Goal: Transaction & Acquisition: Purchase product/service

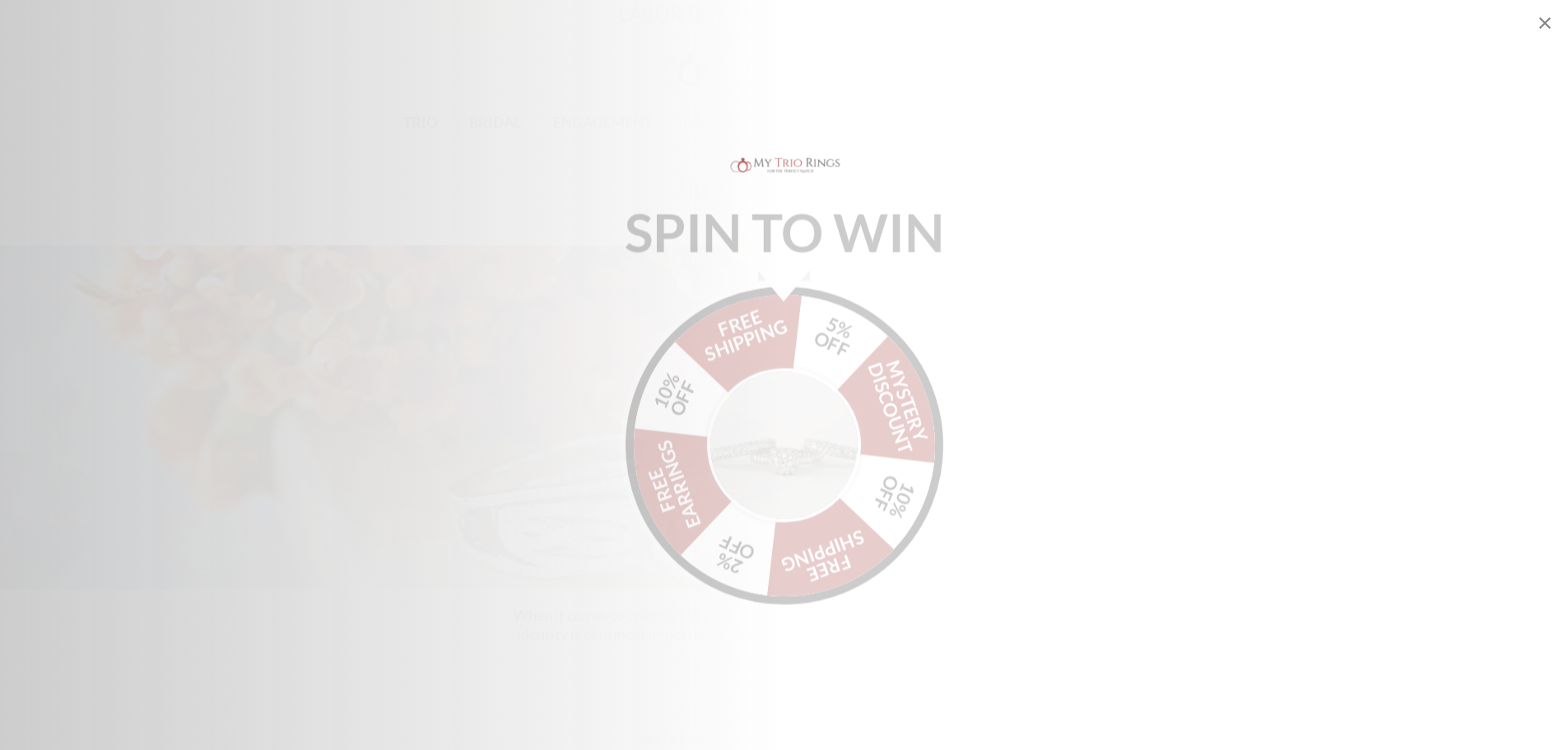
click at [792, 224] on p "SPIN TO WIN" at bounding box center [784, 223] width 395 height 18
click at [523, 541] on div "SPIN TO WIN FREE SHIPPING 5% OFF Mystery Discount 10% OFF FREE SHIPPING 2% OFF …" at bounding box center [784, 375] width 1568 height 449
click at [486, 318] on div "SPIN TO WIN FREE SHIPPING 5% OFF Mystery Discount 10% OFF FREE SHIPPING 2% OFF …" at bounding box center [784, 375] width 1568 height 449
click at [1198, 168] on div "SPIN TO WIN FREE SHIPPING 5% OFF Mystery Discount 10% OFF FREE SHIPPING 2% OFF …" at bounding box center [784, 375] width 1568 height 449
click at [1552, 16] on icon "Close popup" at bounding box center [1545, 23] width 20 height 20
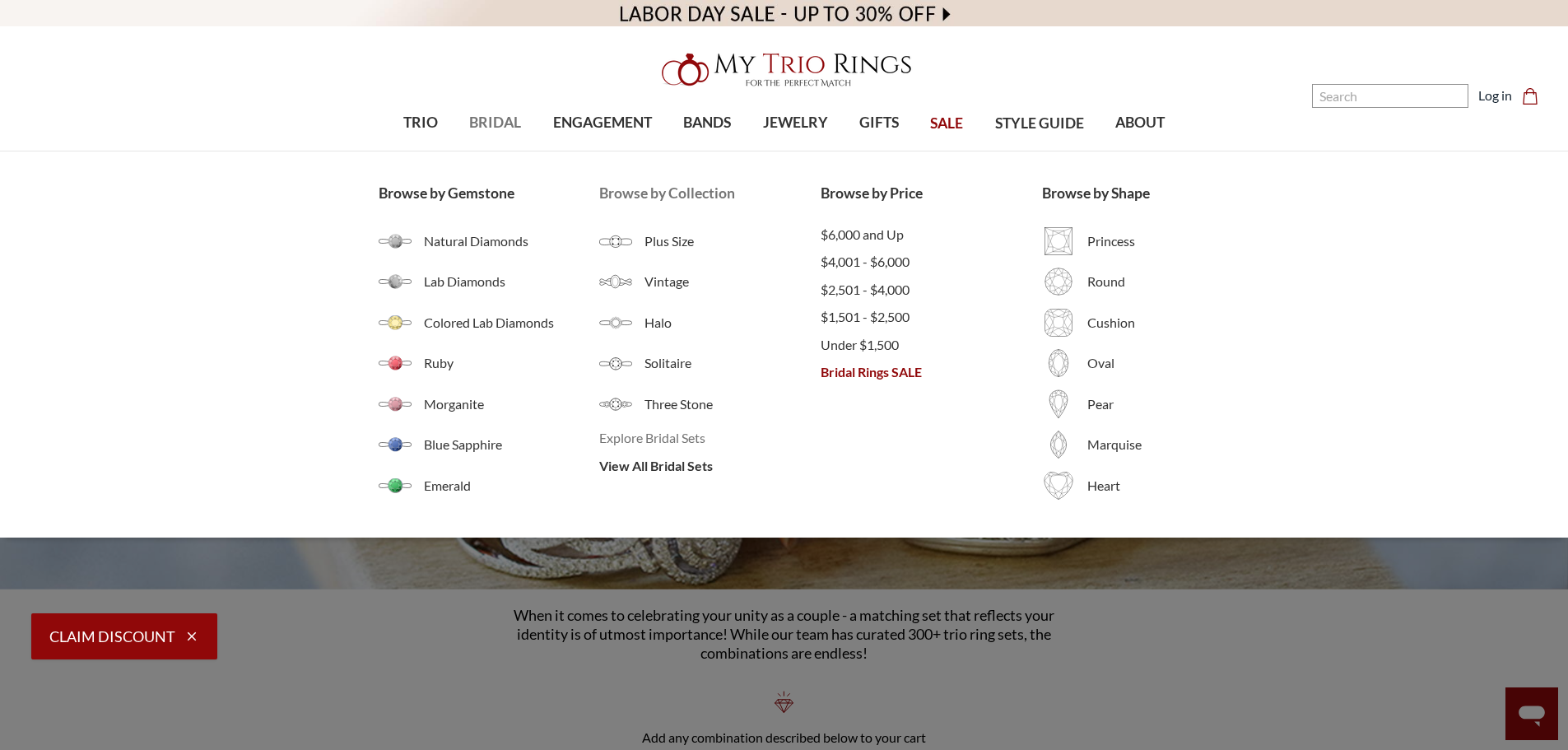
click at [659, 439] on span "Explore Bridal Sets" at bounding box center [710, 438] width 222 height 20
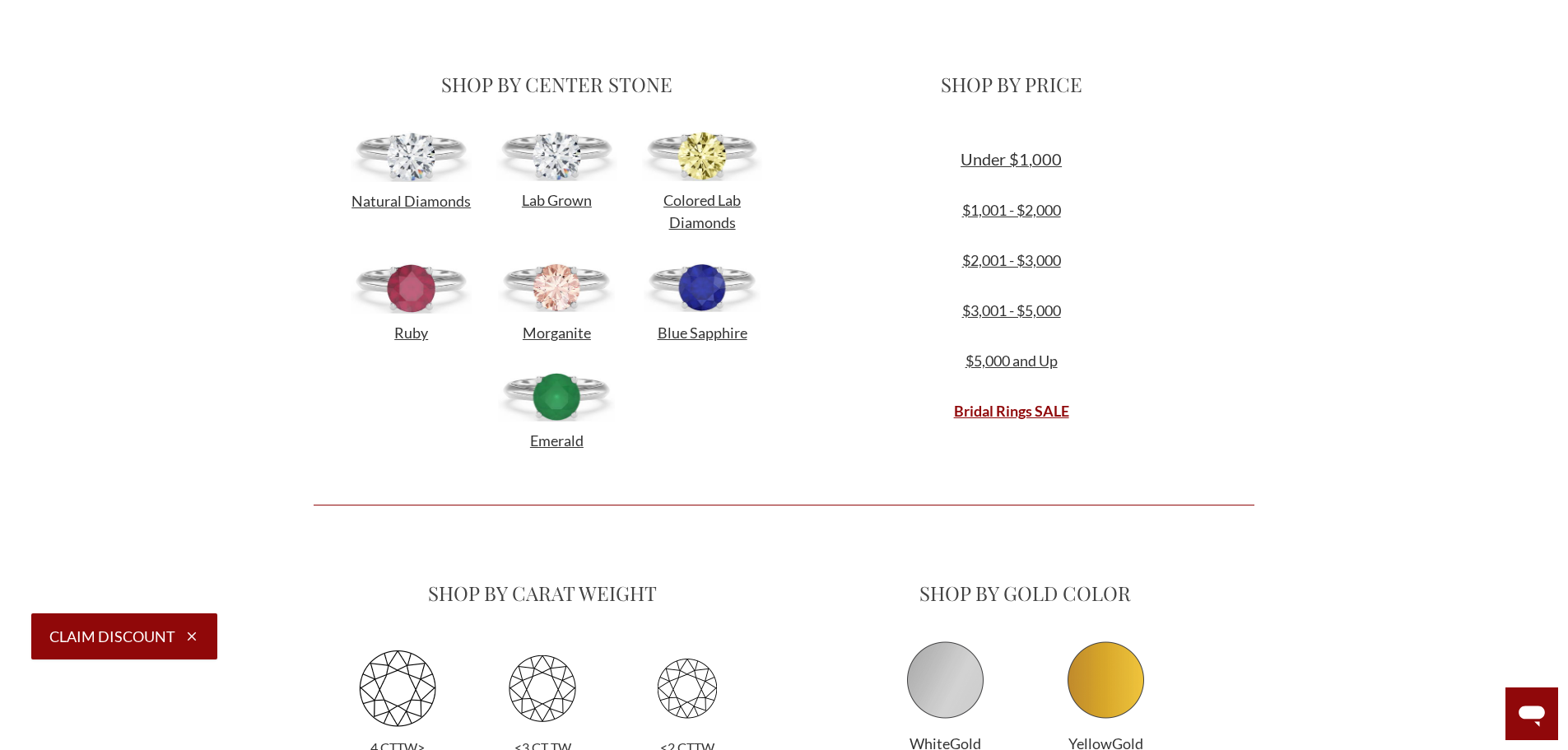
click at [563, 160] on img at bounding box center [556, 156] width 121 height 51
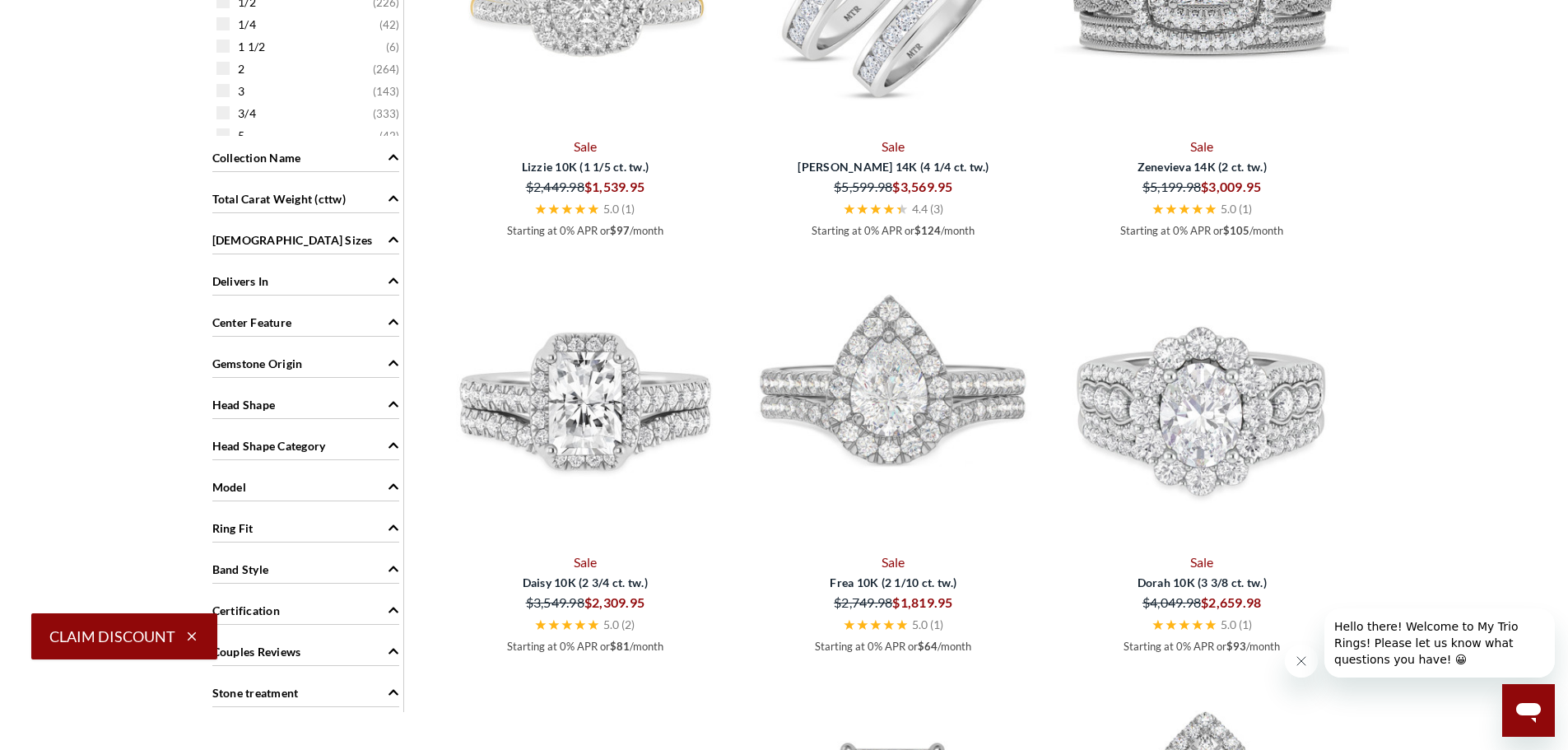
scroll to position [1070, 0]
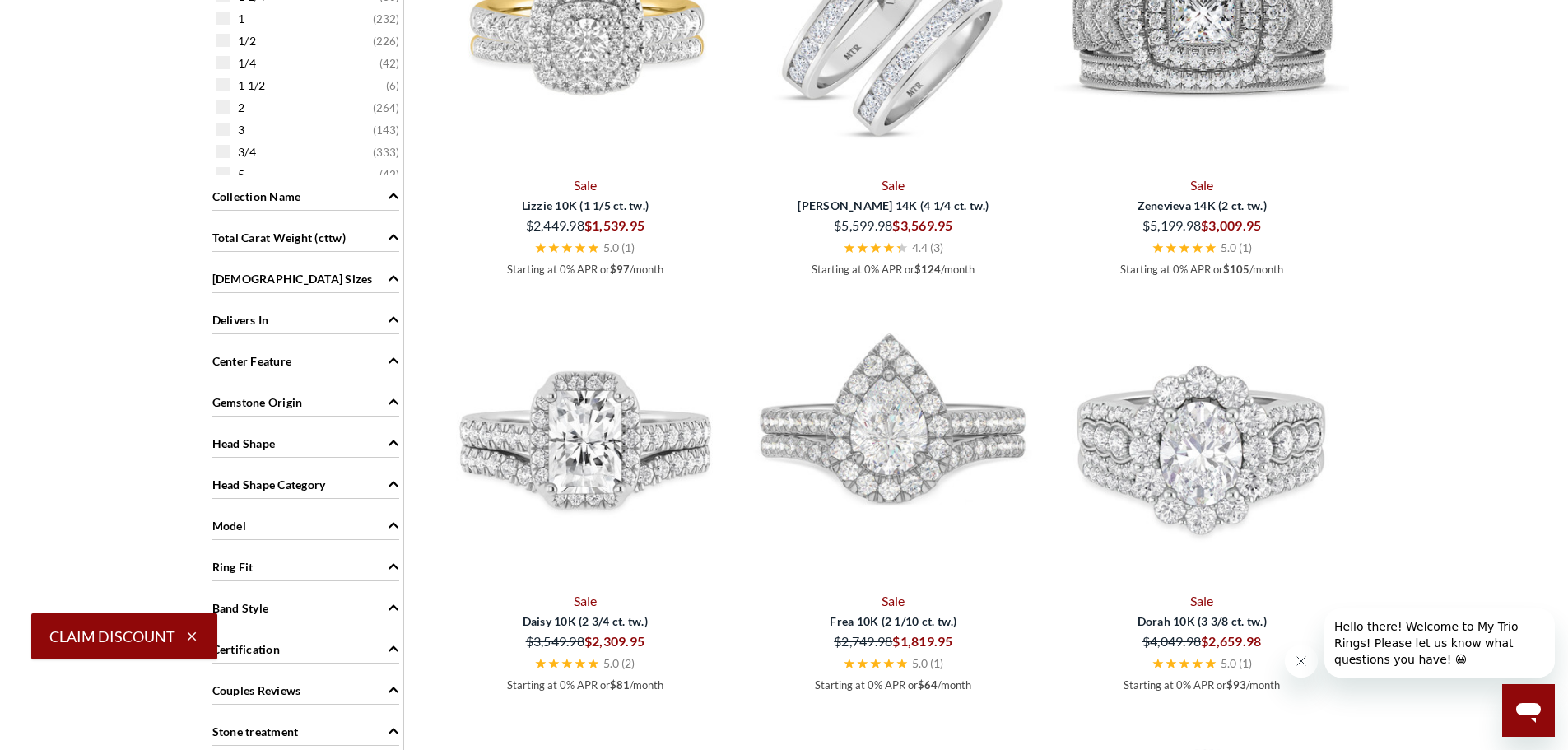
click at [276, 288] on div "Ladies Sizes" at bounding box center [306, 278] width 187 height 31
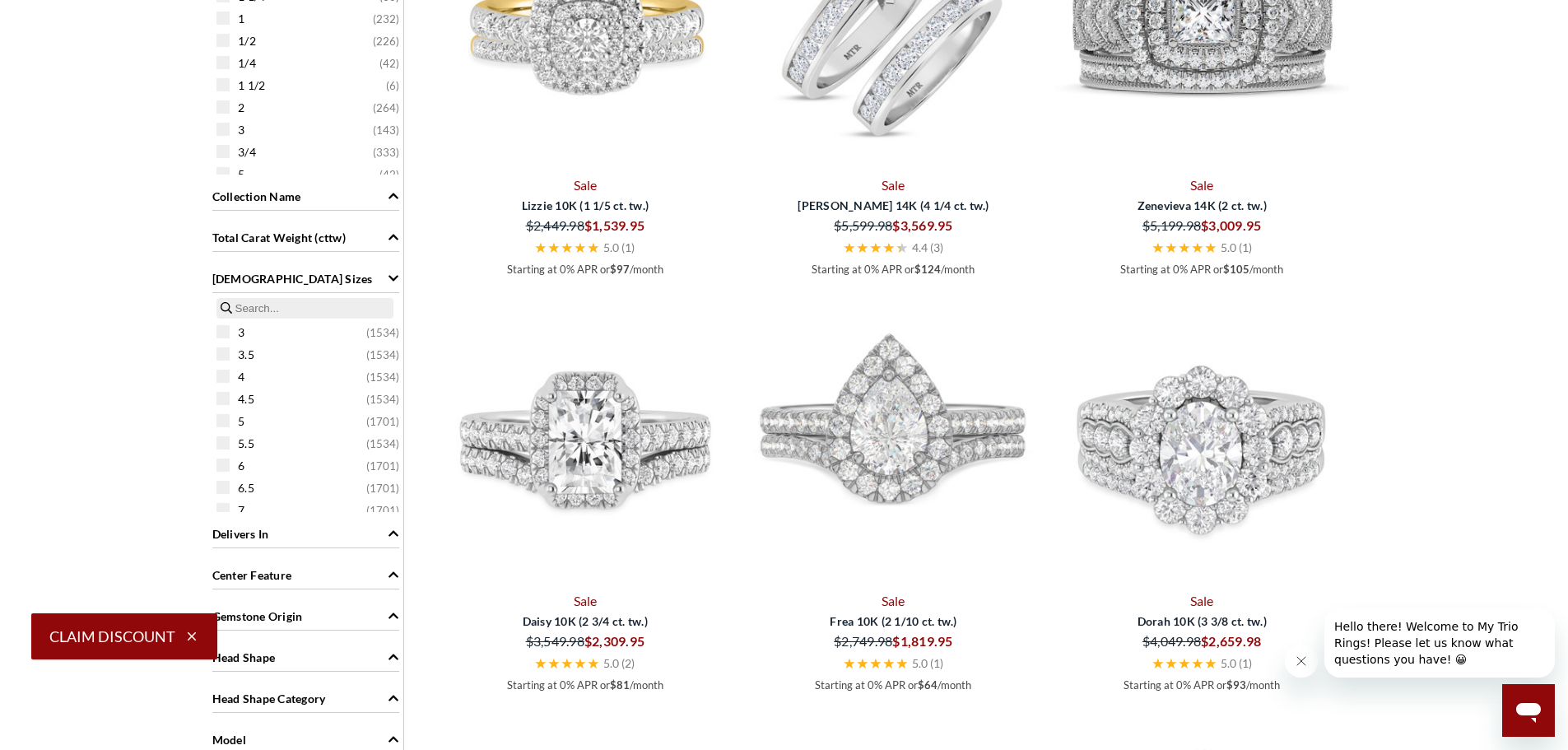
click at [275, 279] on span "Ladies Sizes" at bounding box center [293, 279] width 161 height 17
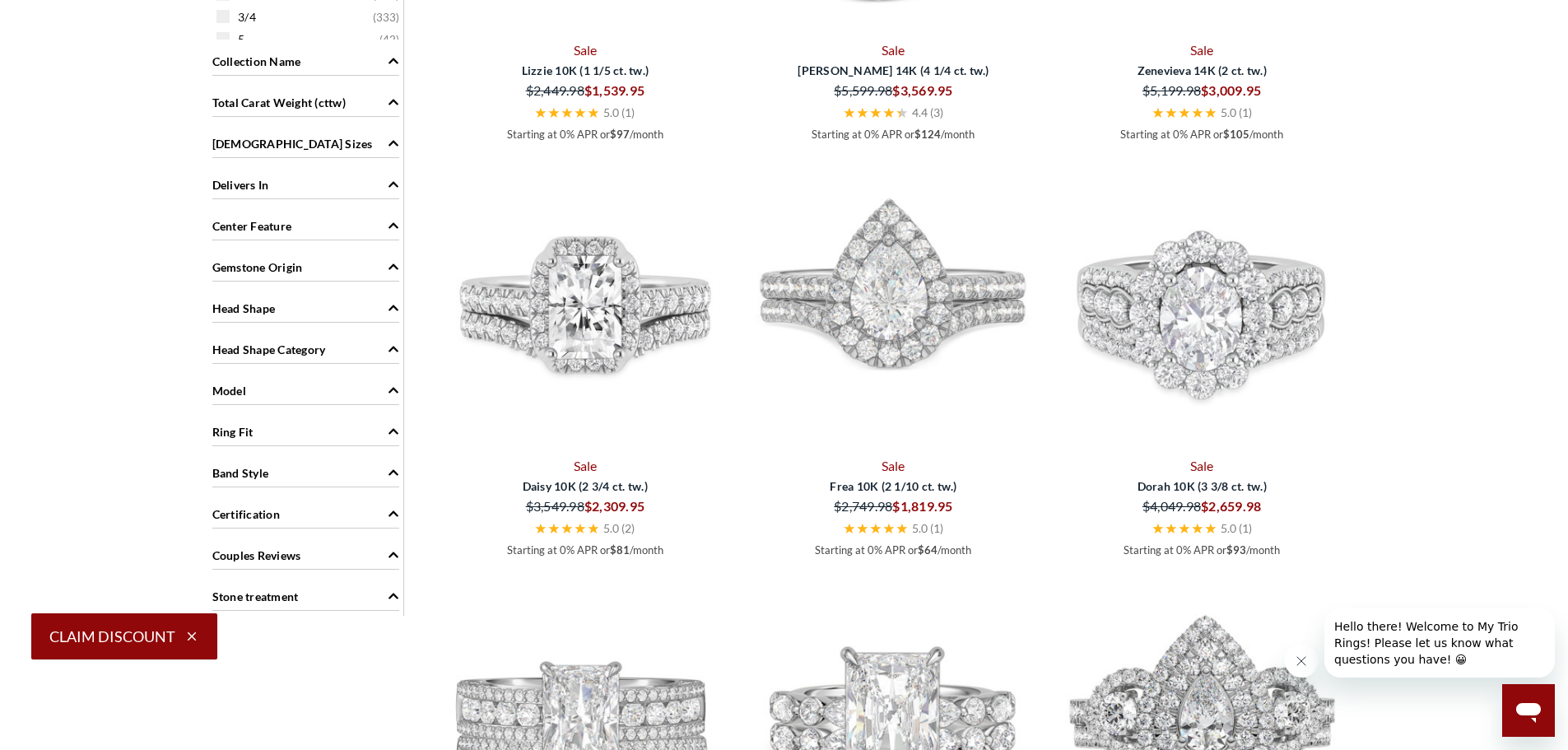
scroll to position [1235, 0]
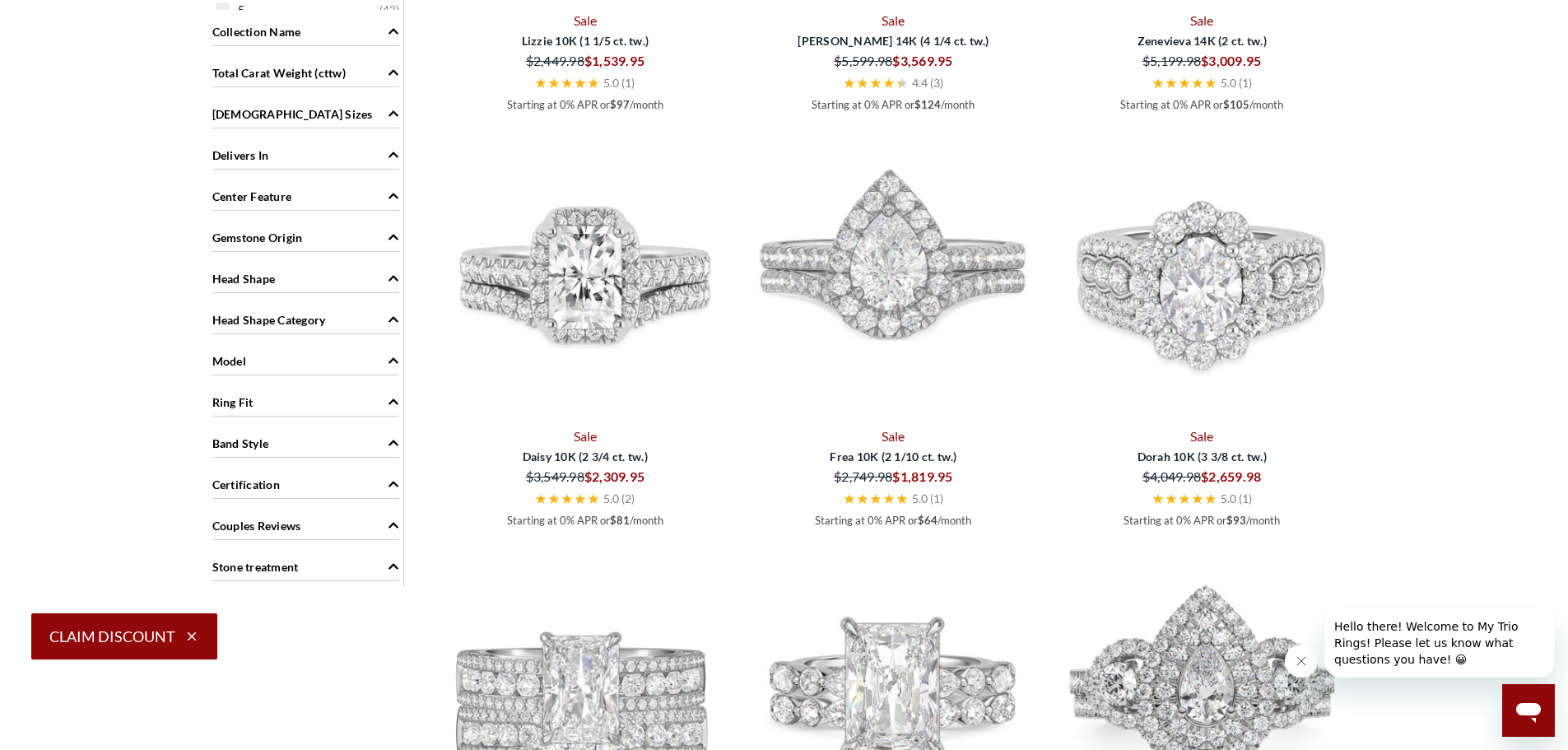
click at [260, 277] on span "Head Shape" at bounding box center [244, 279] width 63 height 17
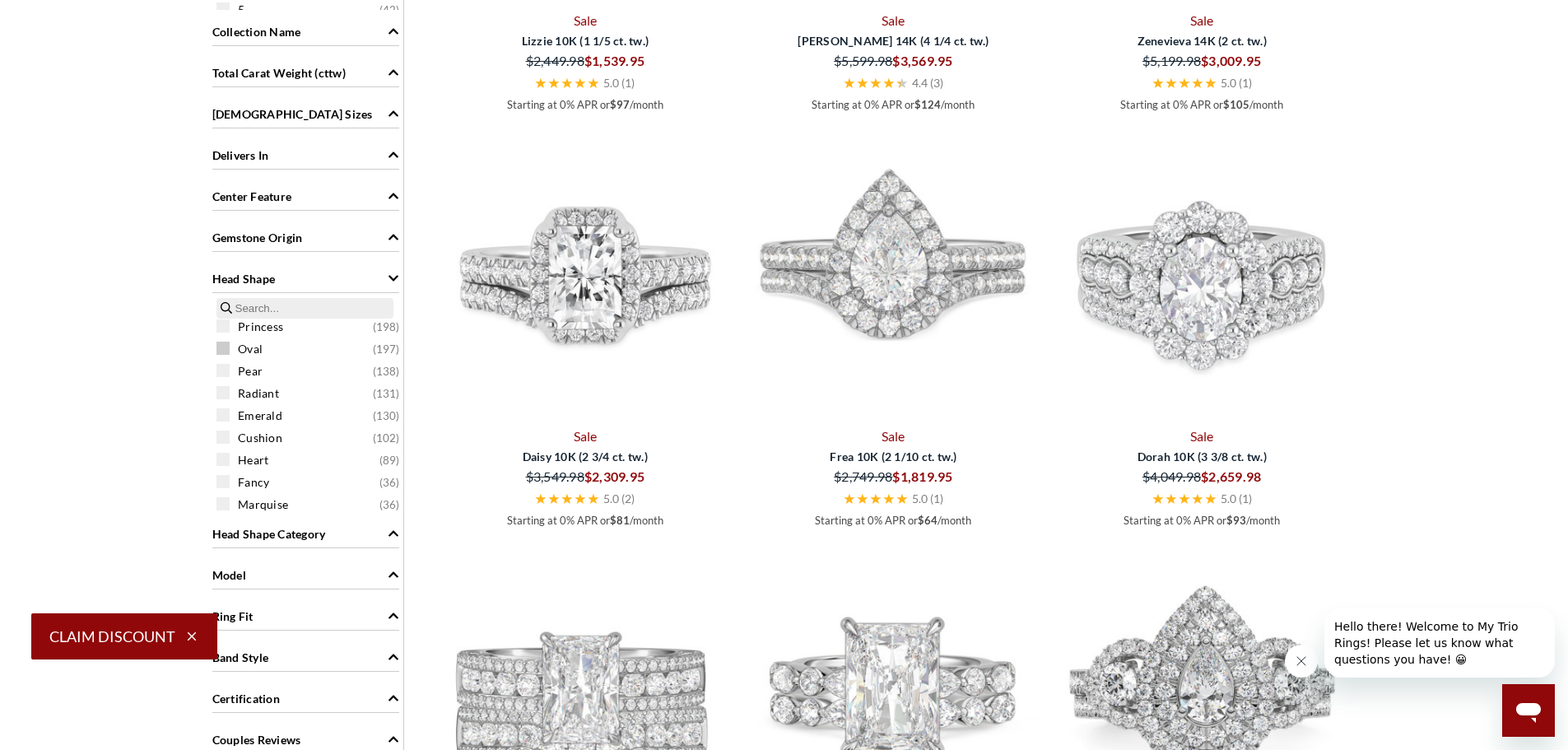
scroll to position [55, 0]
click at [226, 479] on span at bounding box center [223, 476] width 13 height 13
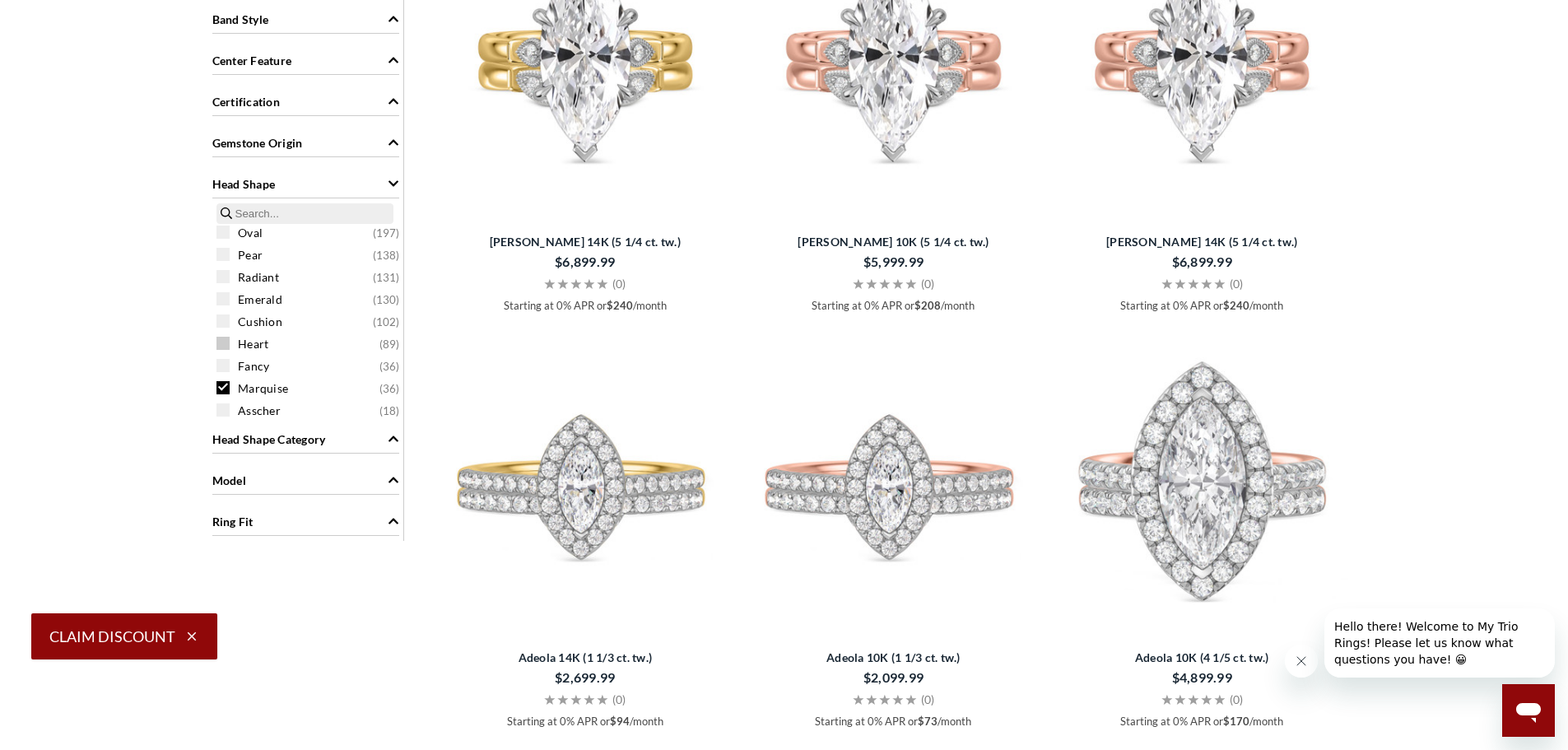
scroll to position [55, 0]
click at [229, 382] on span at bounding box center [223, 382] width 13 height 13
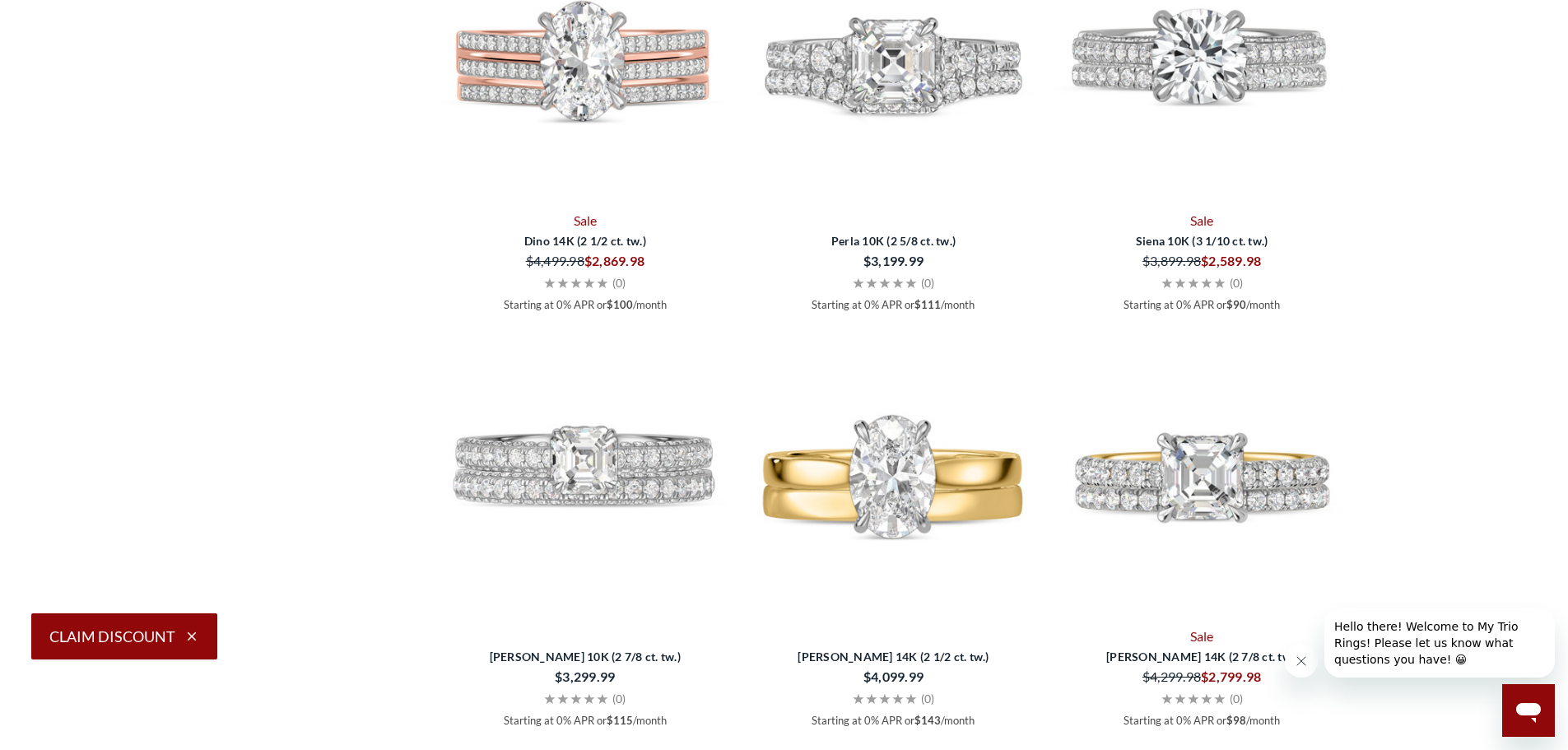
scroll to position [3045, 0]
